Goal: Information Seeking & Learning: Learn about a topic

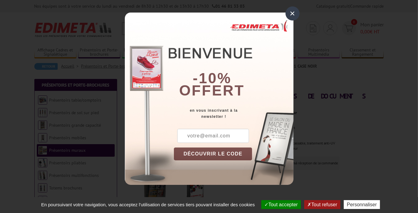
click at [294, 11] on div "×" at bounding box center [292, 13] width 14 height 14
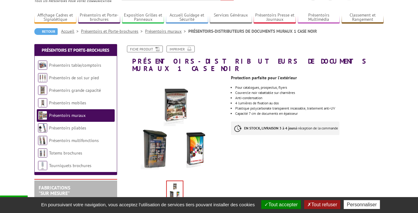
scroll to position [37, 0]
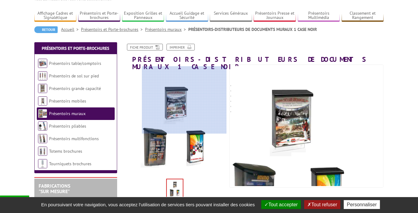
click at [184, 100] on div at bounding box center [184, 99] width 85 height 67
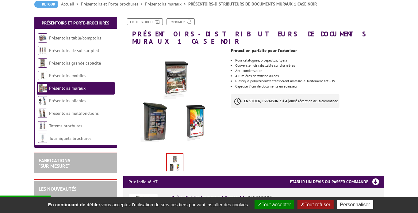
scroll to position [64, 0]
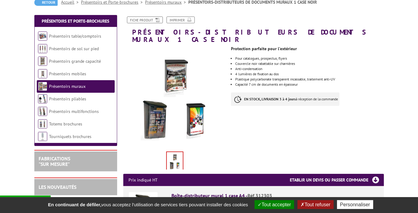
click at [331, 205] on button "Tout refuser" at bounding box center [315, 204] width 36 height 9
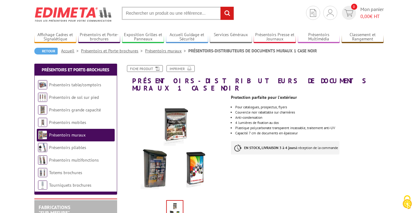
scroll to position [14, 0]
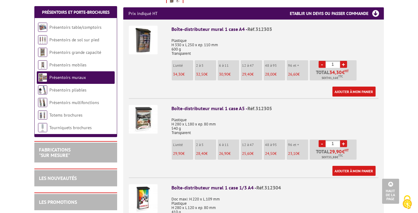
scroll to position [233, 0]
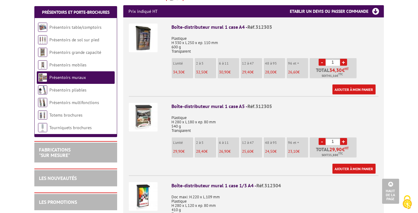
click at [26, 5] on body "Nos équipes sont à votre service du lundi au vendredi de 8h30 à 12h30 et de 13h…" at bounding box center [209, 170] width 418 height 807
click at [85, 103] on link "Présentoirs multifonctions" at bounding box center [74, 103] width 50 height 6
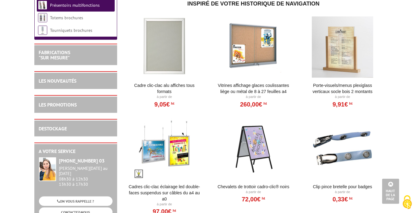
scroll to position [552, 0]
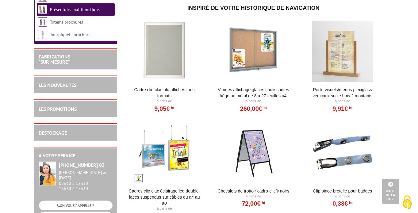
click at [261, 43] on div at bounding box center [253, 51] width 76 height 61
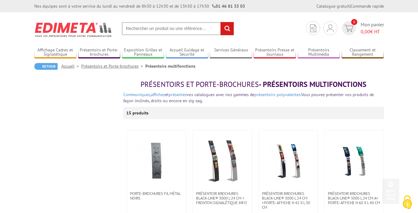
scroll to position [552, 0]
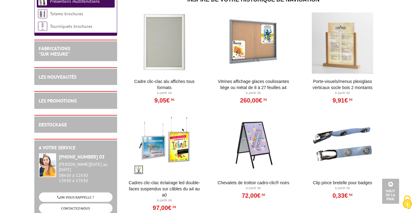
click at [246, 140] on div at bounding box center [253, 144] width 76 height 61
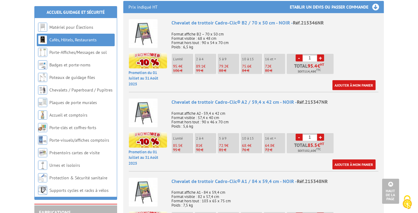
scroll to position [248, 0]
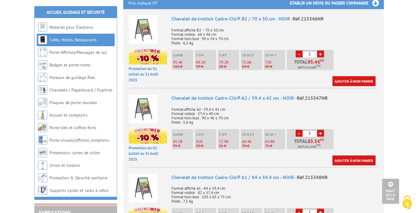
click at [143, 22] on img at bounding box center [143, 29] width 29 height 29
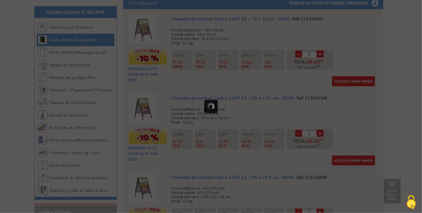
click at [143, 22] on div at bounding box center [211, 106] width 422 height 213
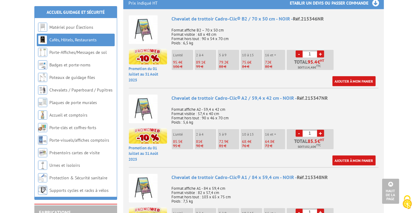
click at [143, 22] on img at bounding box center [143, 29] width 29 height 29
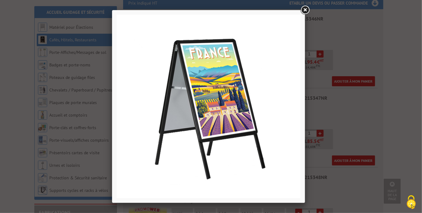
click at [296, 115] on img at bounding box center [209, 107] width 184 height 184
click at [297, 114] on img at bounding box center [209, 107] width 184 height 184
click at [306, 10] on link at bounding box center [305, 10] width 11 height 11
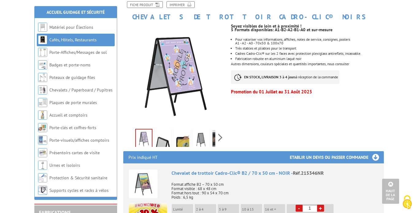
scroll to position [76, 0]
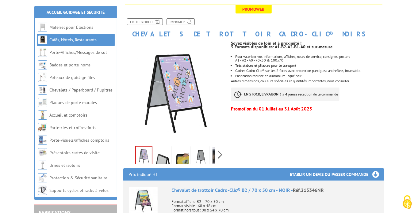
click at [198, 34] on h1 "Chevalets de trottoir Cadro-Clic® Noirs" at bounding box center [254, 21] width 270 height 33
click at [155, 21] on icon at bounding box center [156, 21] width 6 height 5
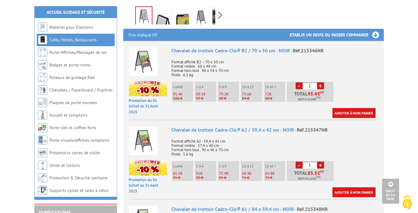
scroll to position [213, 0]
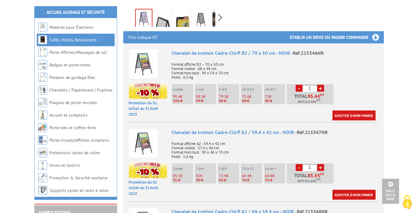
click at [162, 21] on img at bounding box center [162, 19] width 15 height 19
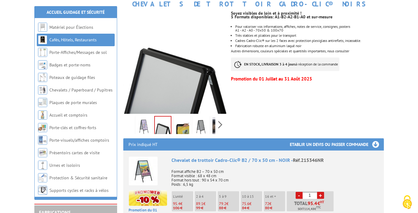
scroll to position [114, 0]
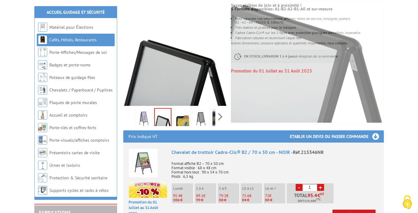
click at [186, 119] on img at bounding box center [181, 118] width 15 height 19
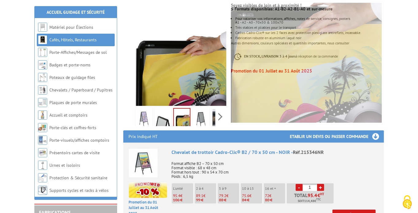
click at [205, 118] on img at bounding box center [200, 118] width 15 height 19
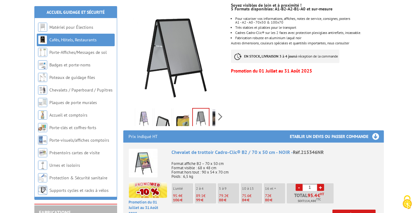
click at [213, 119] on img at bounding box center [219, 118] width 15 height 19
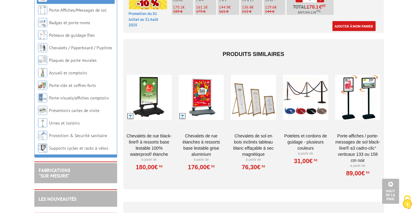
scroll to position [594, 0]
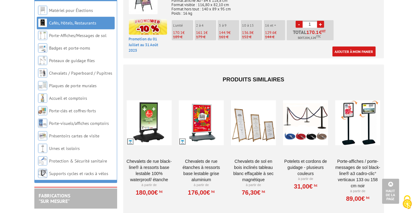
click at [359, 139] on div at bounding box center [357, 123] width 45 height 61
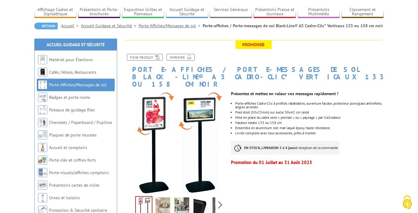
scroll to position [46, 0]
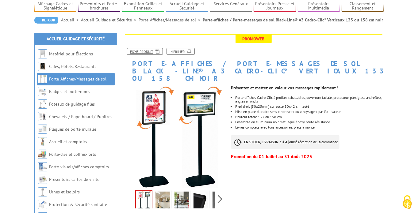
click at [158, 53] on icon at bounding box center [156, 50] width 6 height 5
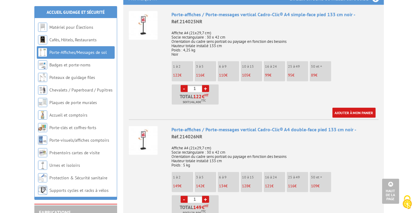
scroll to position [274, 0]
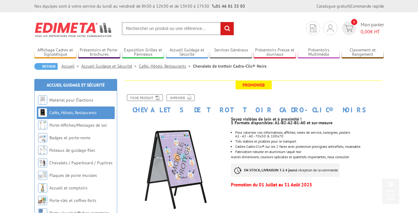
scroll to position [594, 0]
